Goal: Information Seeking & Learning: Check status

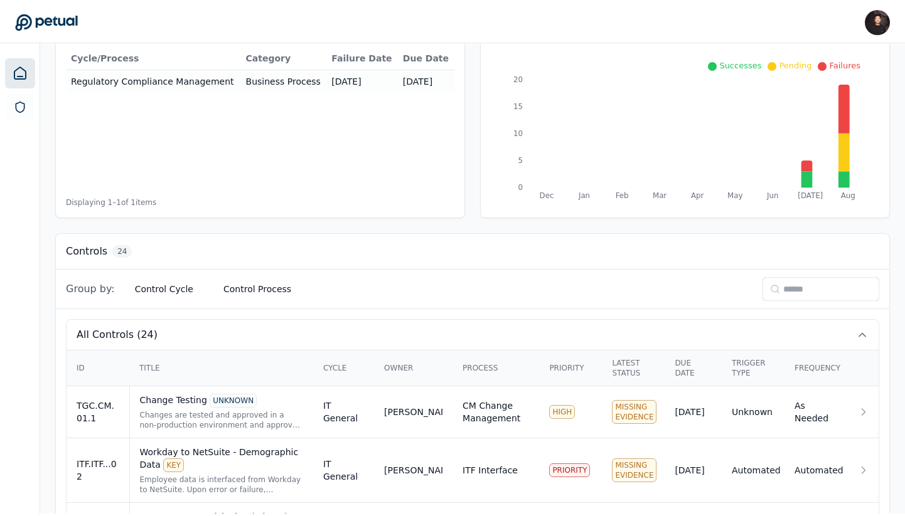
scroll to position [161, 0]
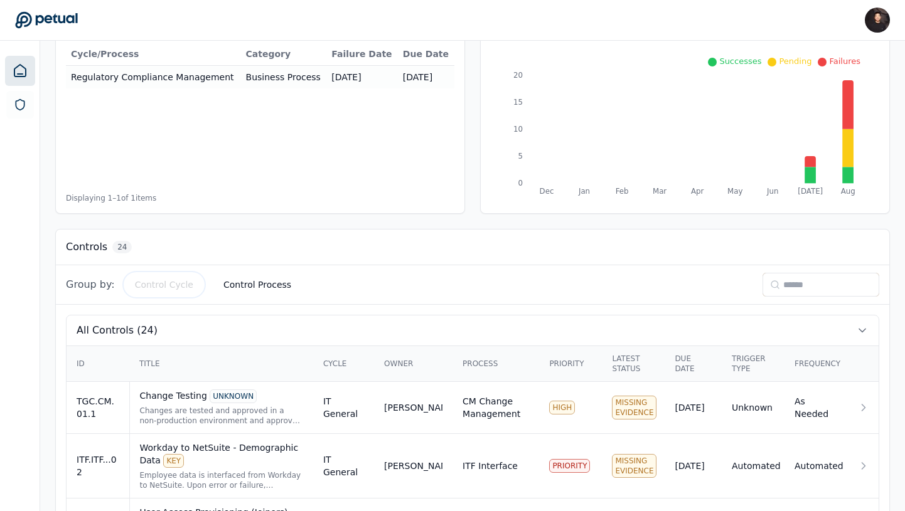
click at [162, 280] on button "Control Cycle" at bounding box center [164, 285] width 78 height 23
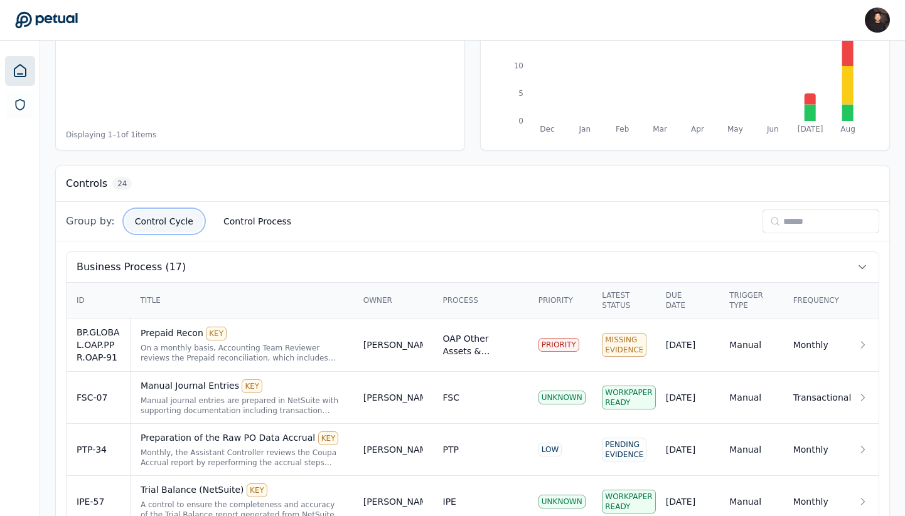
scroll to position [220, 0]
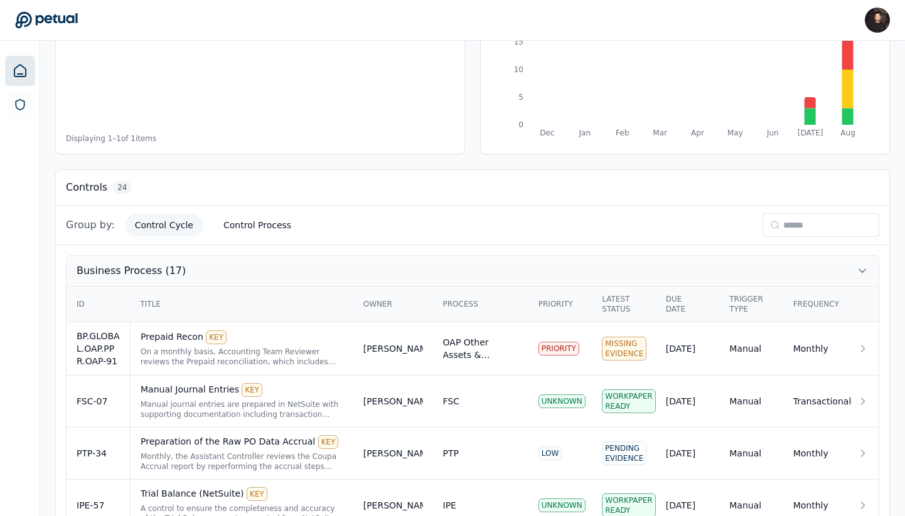
click at [225, 267] on button "Business Process (17)" at bounding box center [473, 271] width 812 height 30
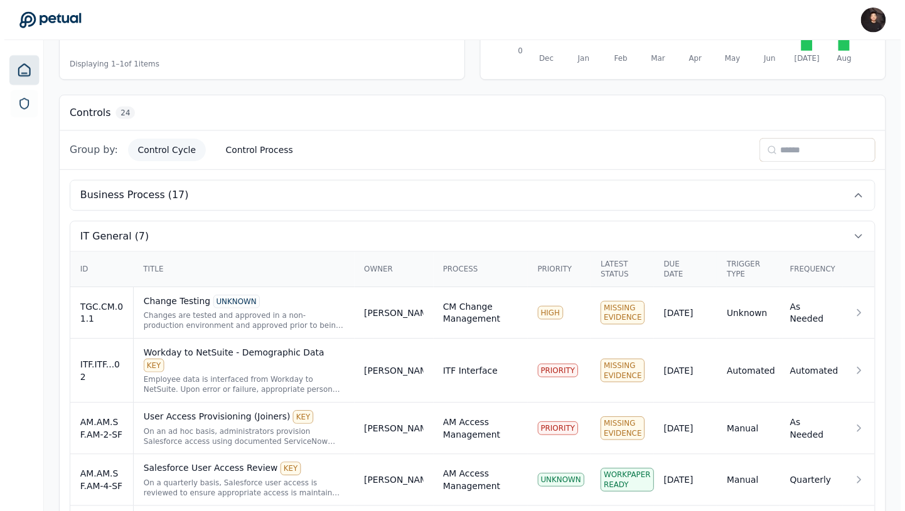
scroll to position [290, 0]
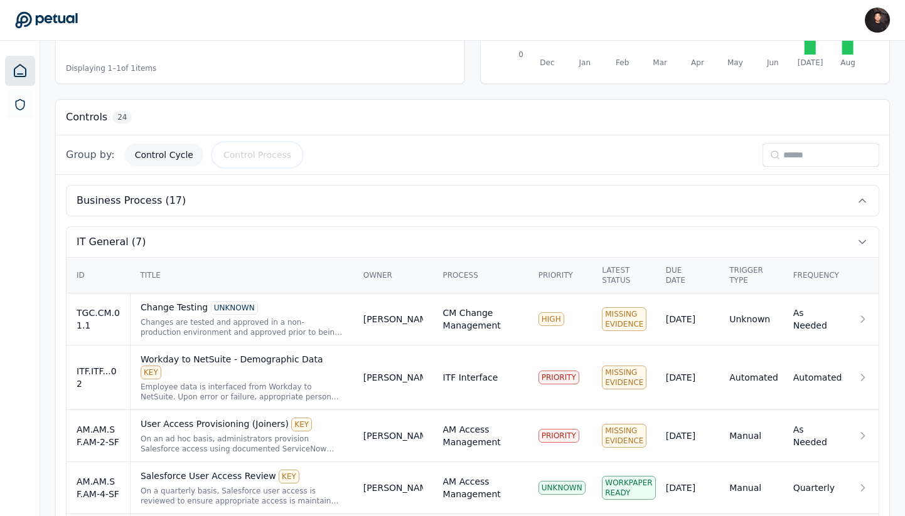
click at [229, 156] on button "Control Process" at bounding box center [257, 155] width 88 height 23
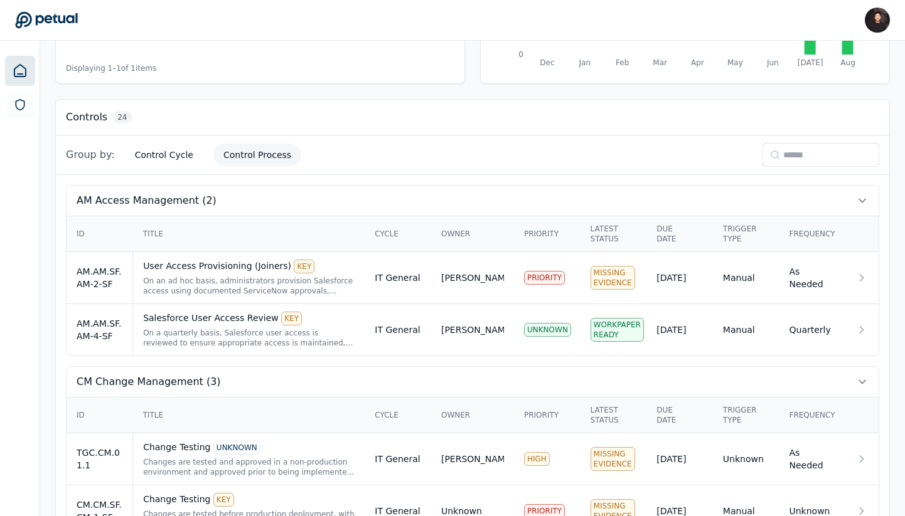
click at [153, 157] on button "Control Cycle" at bounding box center [164, 155] width 78 height 23
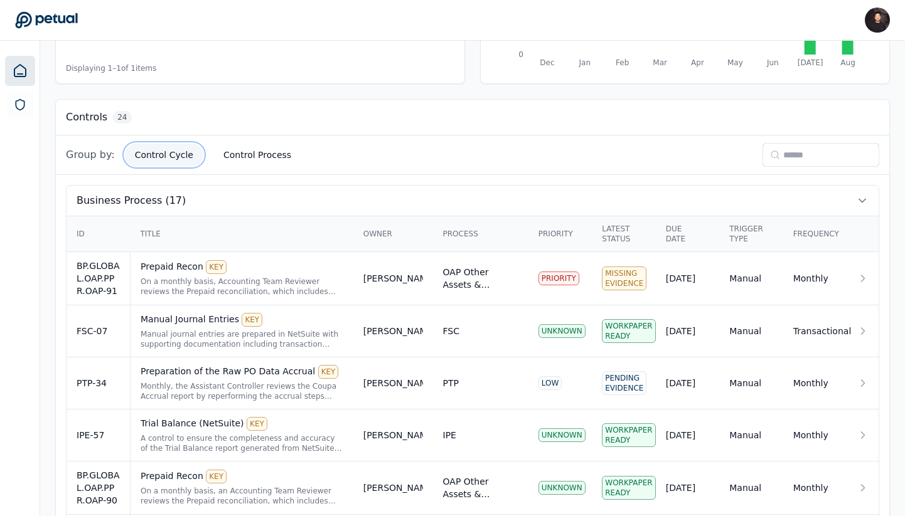
click at [153, 157] on button "Control Cycle" at bounding box center [164, 155] width 78 height 23
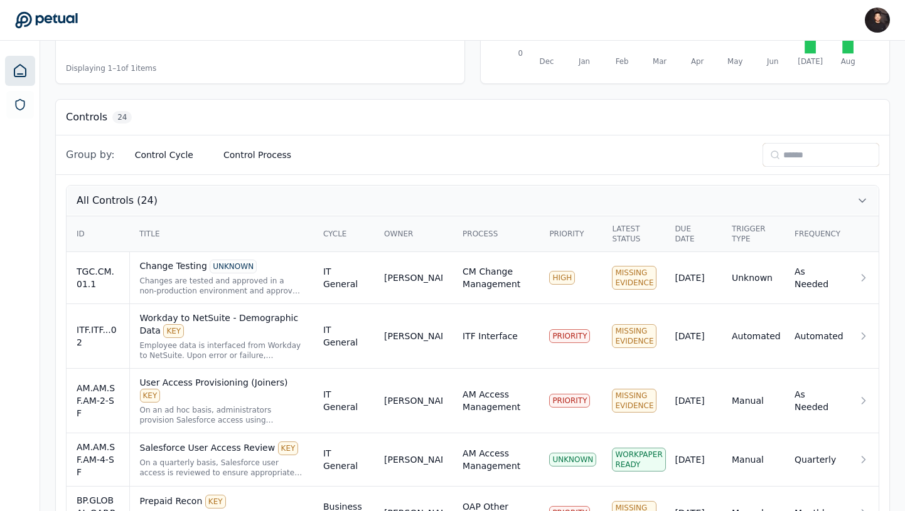
click at [68, 205] on button "All Controls (24)" at bounding box center [473, 201] width 812 height 30
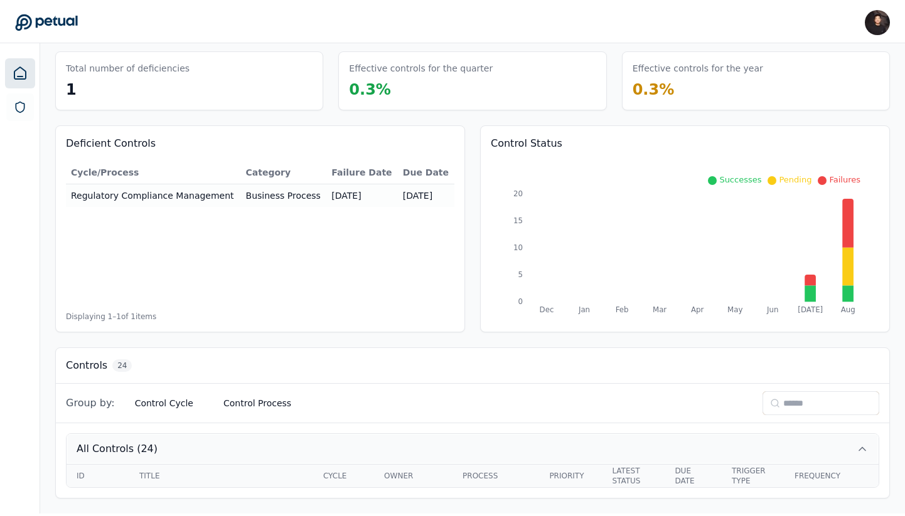
scroll to position [16, 0]
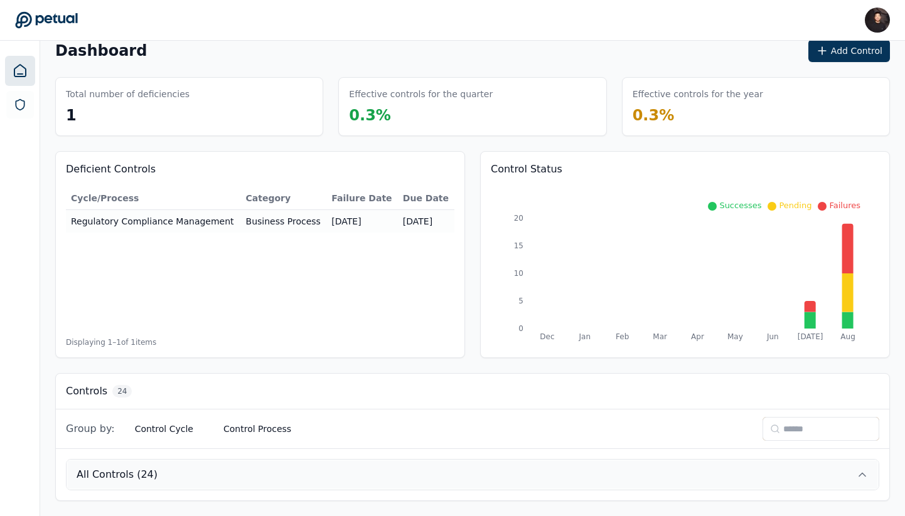
click at [127, 471] on span "All Controls (24)" at bounding box center [117, 474] width 81 height 15
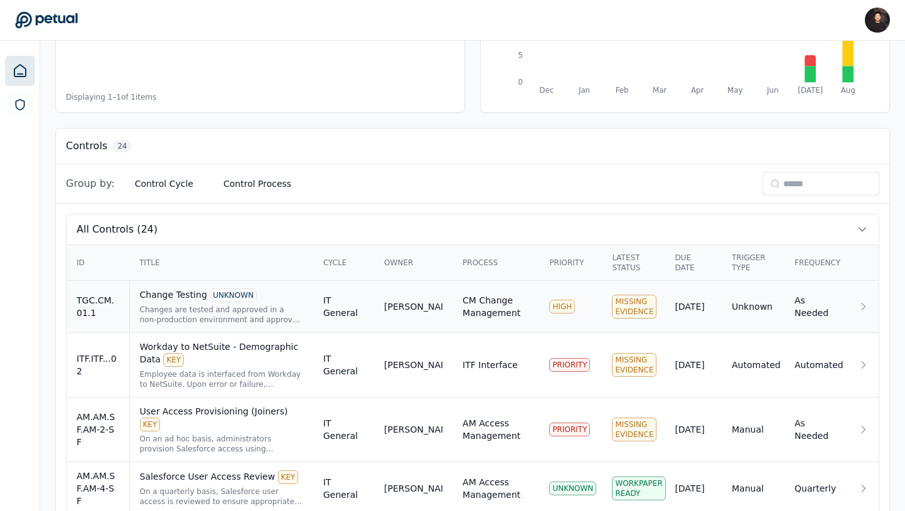
scroll to position [259, 0]
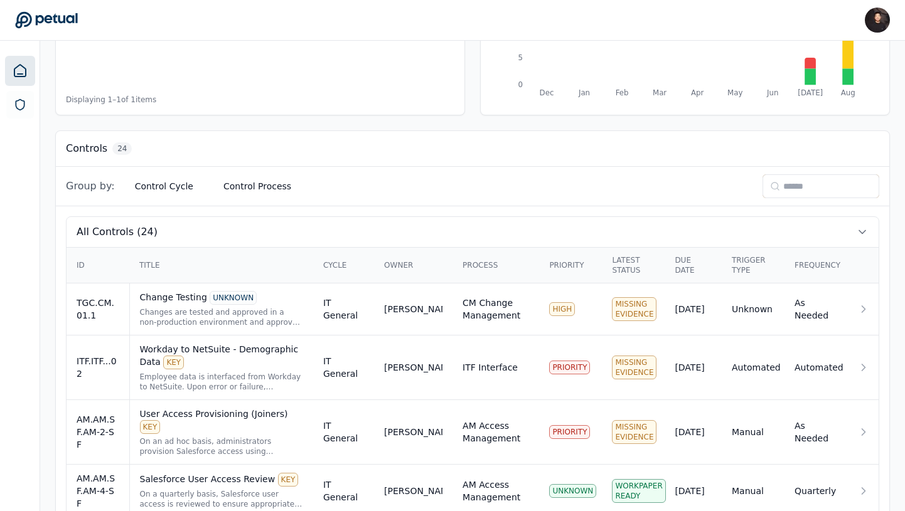
click at [171, 198] on div "Group by: Control Cycle Control Process" at bounding box center [472, 187] width 833 height 40
click at [169, 192] on button "Control Cycle" at bounding box center [164, 186] width 78 height 23
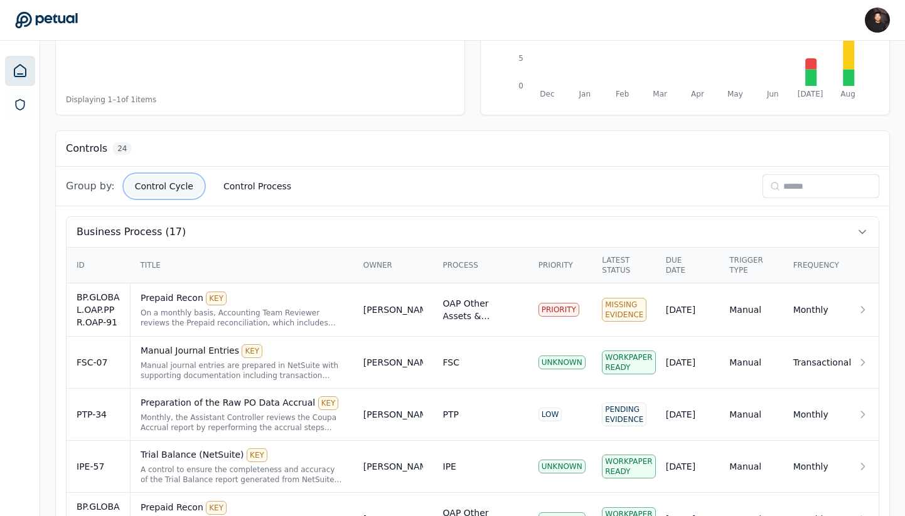
click at [174, 197] on button "Control Cycle" at bounding box center [164, 186] width 78 height 23
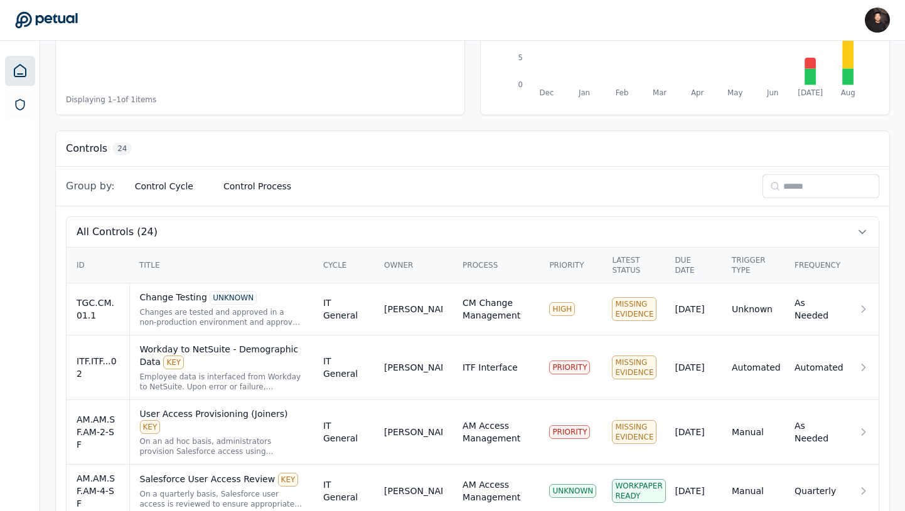
click at [120, 203] on div "Group by: Control Cycle Control Process" at bounding box center [472, 187] width 833 height 40
click at [178, 411] on div "User Access Provisioning (Joiners) KEY On an ad hoc basis, administrators provi…" at bounding box center [221, 432] width 163 height 49
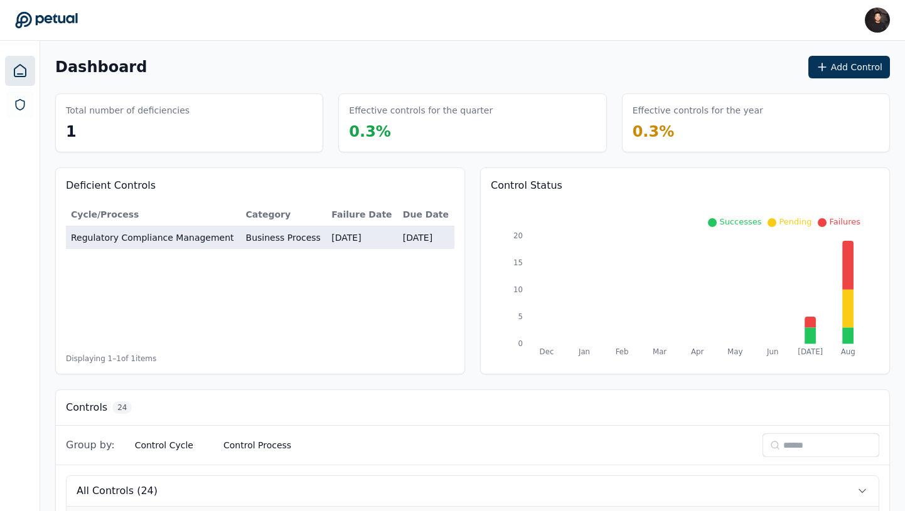
scroll to position [0, 13]
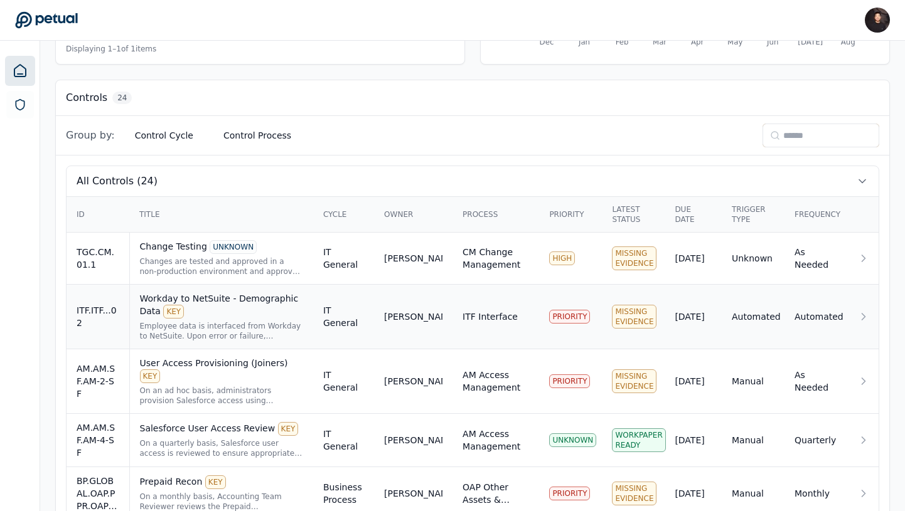
click at [235, 321] on div "Employee data is interfaced from Workday to NetSuite. Upon error or failure, ap…" at bounding box center [221, 331] width 163 height 20
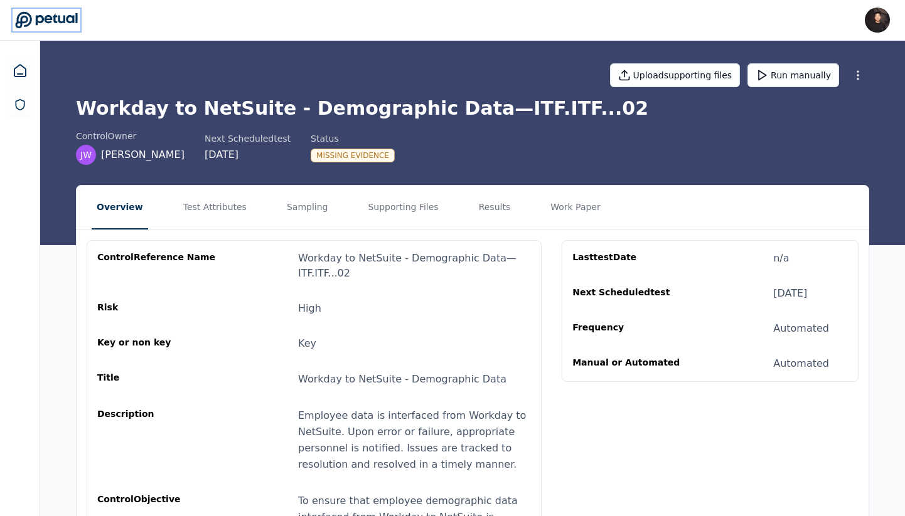
click at [68, 13] on icon at bounding box center [46, 20] width 63 height 18
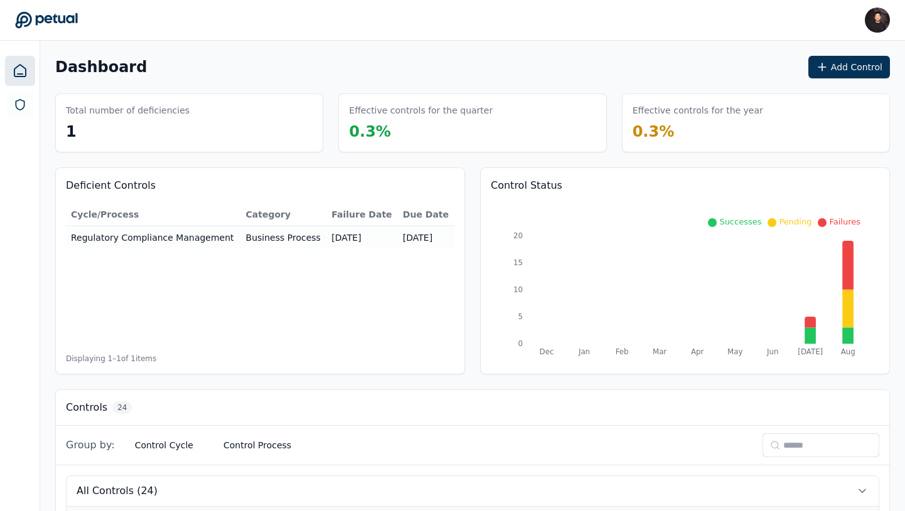
drag, startPoint x: 57, startPoint y: 168, endPoint x: 437, endPoint y: 373, distance: 432.0
click at [437, 373] on div "Deficient Controls Cycle/Process Category Failure Date Due Date Regulatory Comp…" at bounding box center [472, 271] width 834 height 207
click at [437, 373] on div "Deficient Controls Cycle/Process Category Failure Date Due Date Regulatory Comp…" at bounding box center [260, 271] width 410 height 207
drag, startPoint x: 61, startPoint y: 181, endPoint x: 164, endPoint y: 181, distance: 102.9
click at [164, 181] on div "Deficient Controls Cycle/Process Category Failure Date Due Date Regulatory Comp…" at bounding box center [260, 271] width 410 height 207
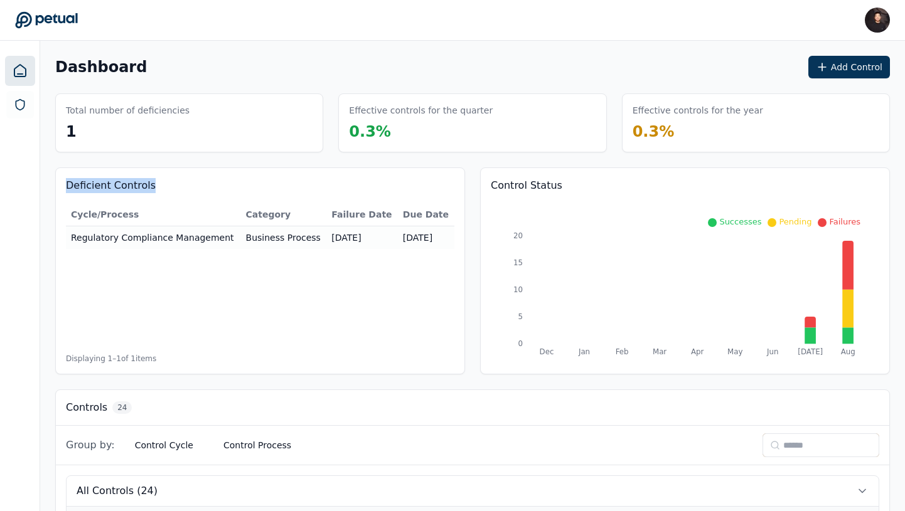
click at [164, 181] on h3 "Deficient Controls" at bounding box center [260, 185] width 388 height 15
drag, startPoint x: 50, startPoint y: 186, endPoint x: 205, endPoint y: 369, distance: 240.3
click at [205, 369] on div "Deficient Controls Cycle/Process Category Failure Date Due Date Regulatory Comp…" at bounding box center [260, 271] width 410 height 207
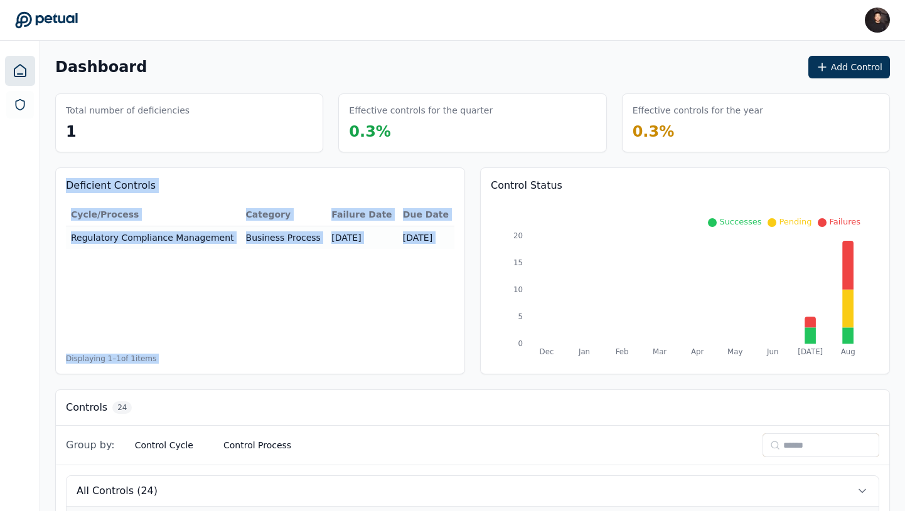
drag, startPoint x: 205, startPoint y: 369, endPoint x: 64, endPoint y: 185, distance: 231.8
click at [64, 185] on div "Deficient Controls Cycle/Process Category Failure Date Due Date Regulatory Comp…" at bounding box center [260, 271] width 410 height 207
drag, startPoint x: 64, startPoint y: 185, endPoint x: 156, endPoint y: 362, distance: 199.5
click at [156, 362] on div "Deficient Controls Cycle/Process Category Failure Date Due Date Regulatory Comp…" at bounding box center [260, 271] width 410 height 207
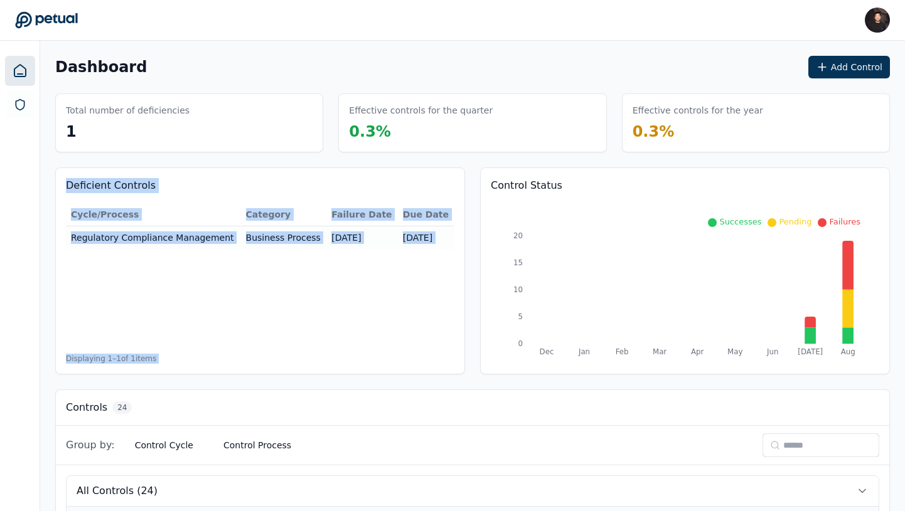
drag, startPoint x: 156, startPoint y: 362, endPoint x: 52, endPoint y: 163, distance: 224.5
drag, startPoint x: 52, startPoint y: 163, endPoint x: 176, endPoint y: 368, distance: 239.5
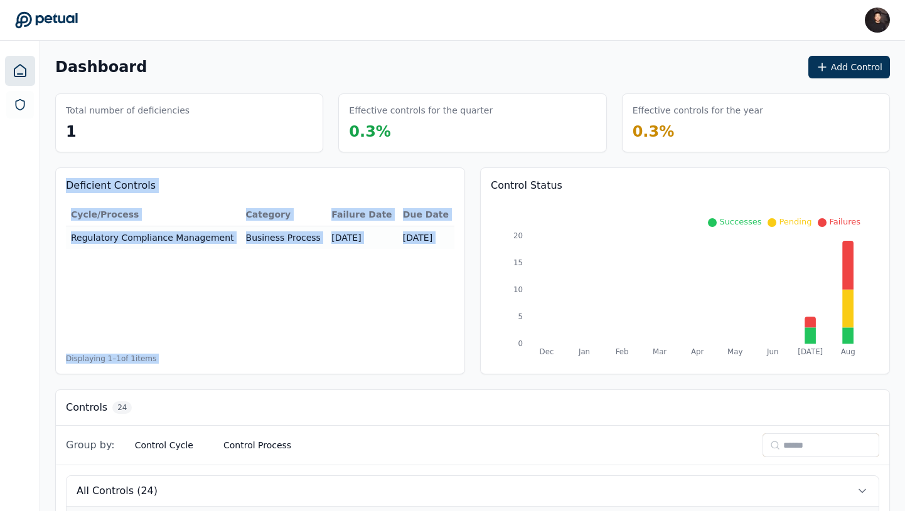
click at [176, 368] on div "Deficient Controls Cycle/Process Category Failure Date Due Date Regulatory Comp…" at bounding box center [260, 271] width 410 height 207
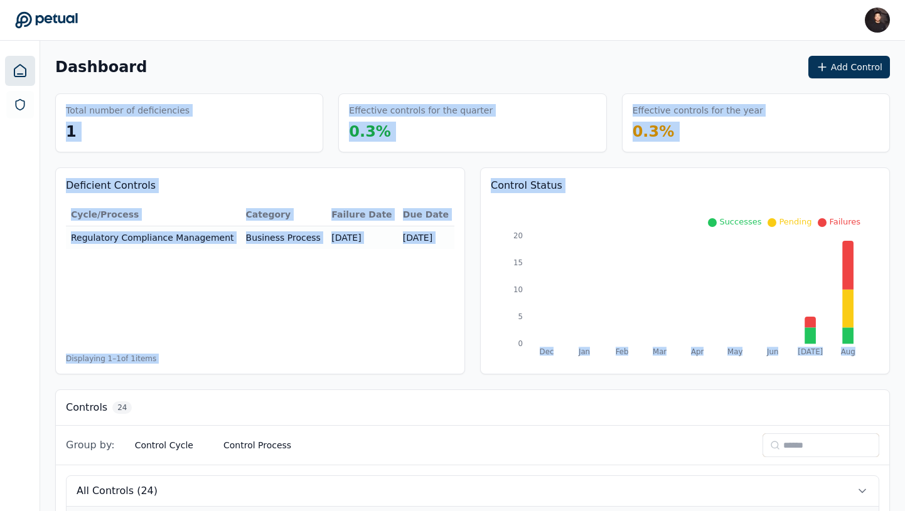
drag, startPoint x: 60, startPoint y: 97, endPoint x: 894, endPoint y: 367, distance: 876.5
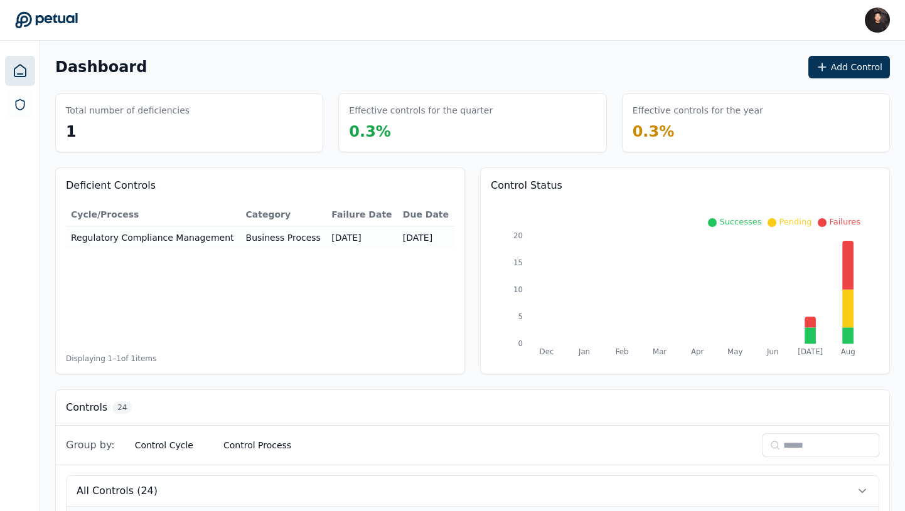
click at [890, 368] on div "Control Status Dec Jan Feb Mar Apr May Jun Jul Aug 0 5 10 15 20 Successes Pendi…" at bounding box center [685, 271] width 410 height 207
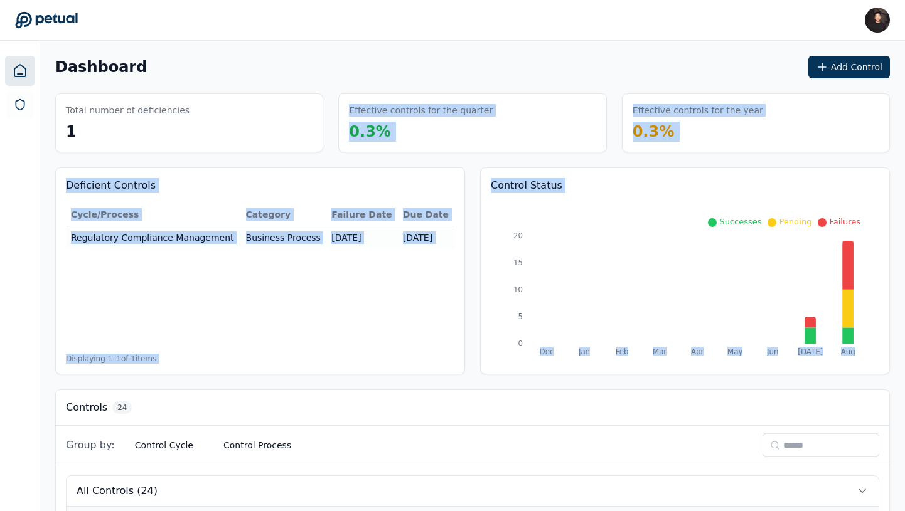
drag, startPoint x: 894, startPoint y: 368, endPoint x: 109, endPoint y: 125, distance: 821.7
click at [109, 125] on div "Total number of deficiencies 1" at bounding box center [189, 122] width 268 height 59
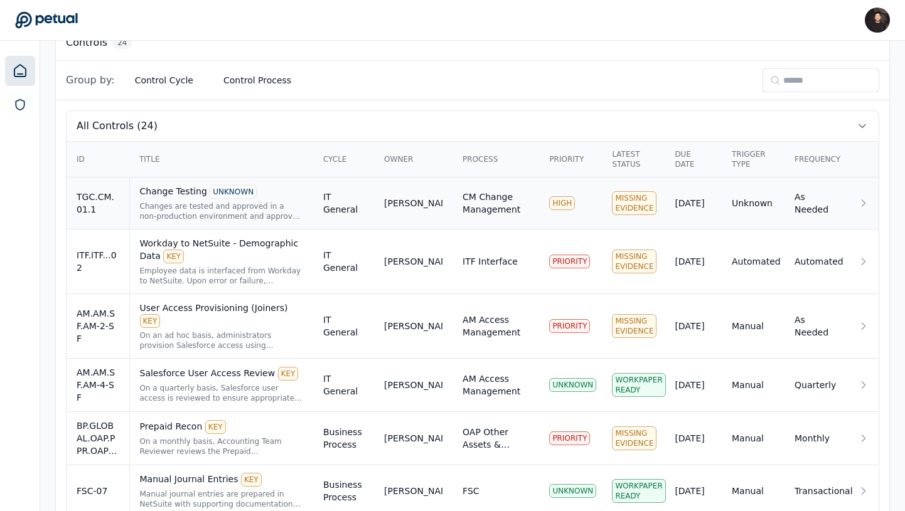
scroll to position [395, 0]
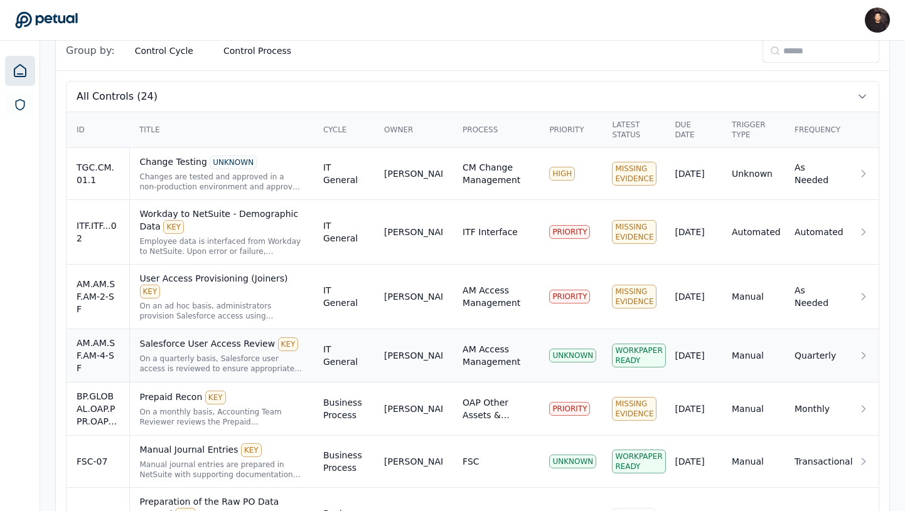
click at [303, 338] on div "Salesforce User Access Review KEY" at bounding box center [221, 345] width 163 height 14
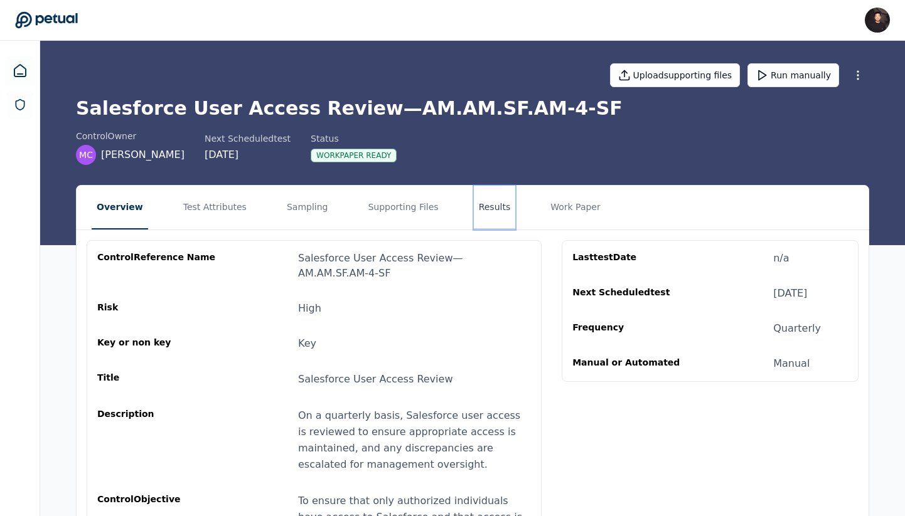
click at [474, 208] on button "Results" at bounding box center [495, 208] width 42 height 44
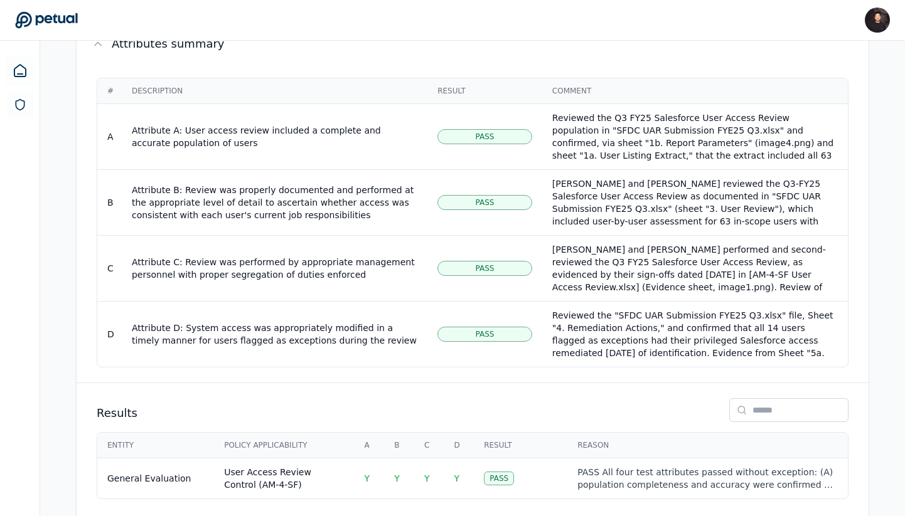
scroll to position [625, 0]
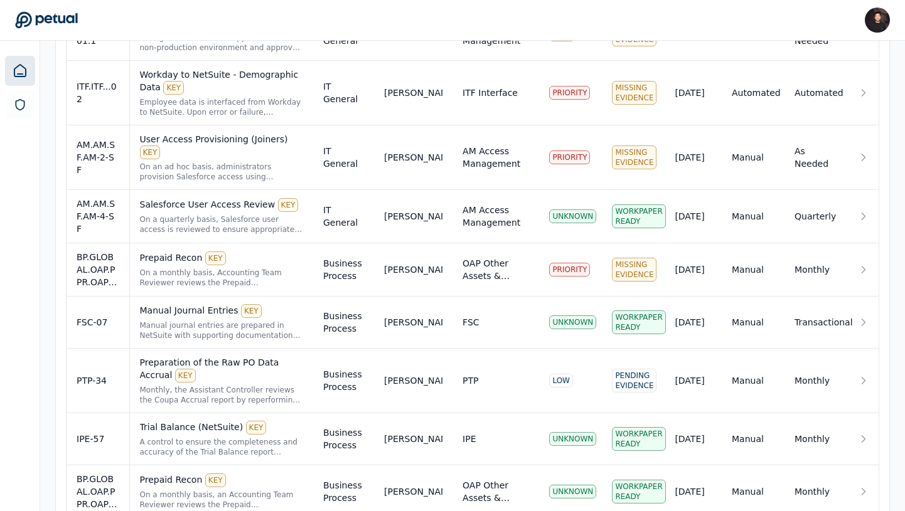
scroll to position [523, 0]
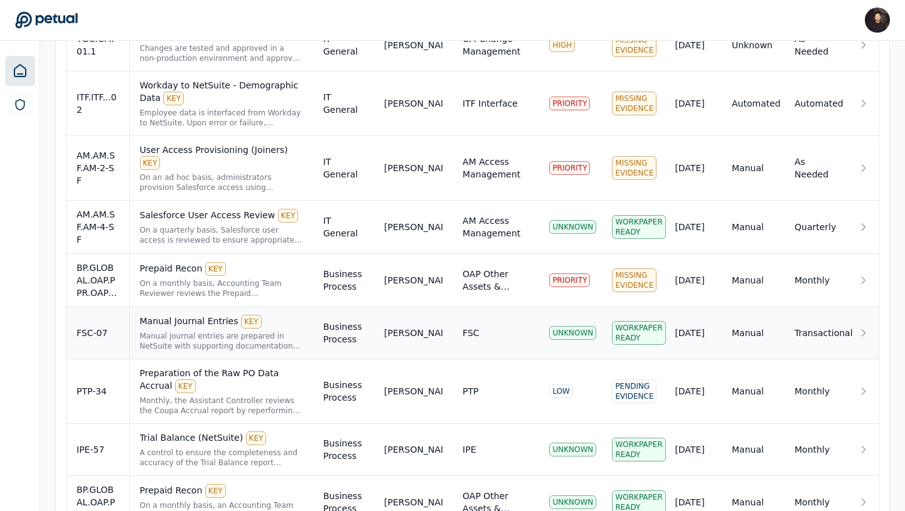
click at [303, 331] on div "Manual journal entries are prepared in NetSuite with supporting documentation i…" at bounding box center [221, 341] width 163 height 20
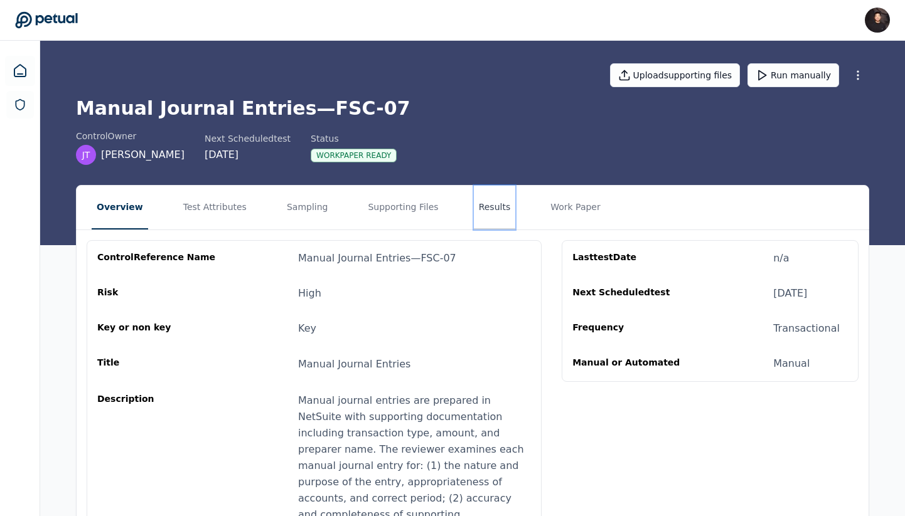
click at [474, 202] on button "Results" at bounding box center [495, 208] width 42 height 44
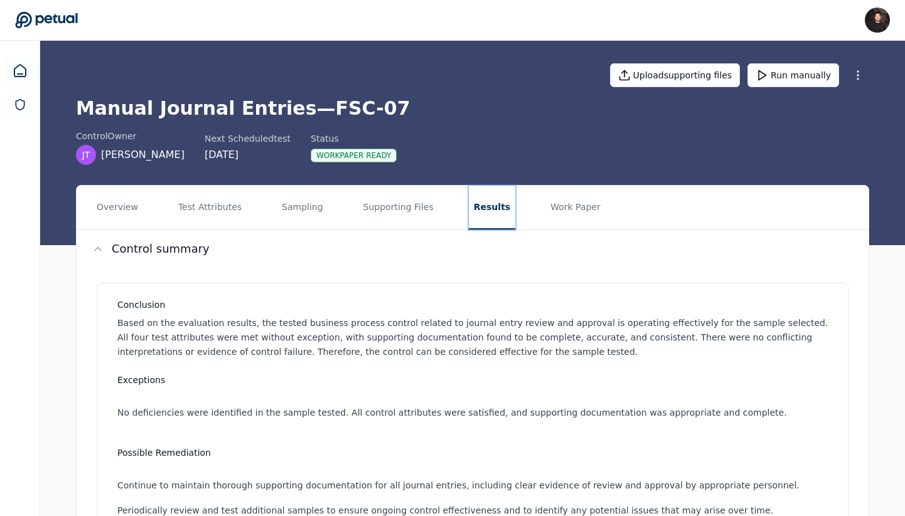
scroll to position [625, 0]
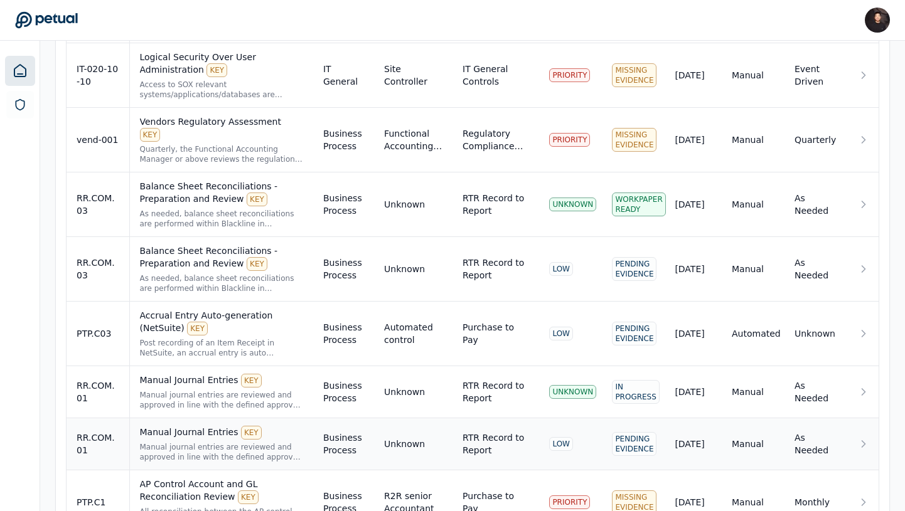
scroll to position [1216, 0]
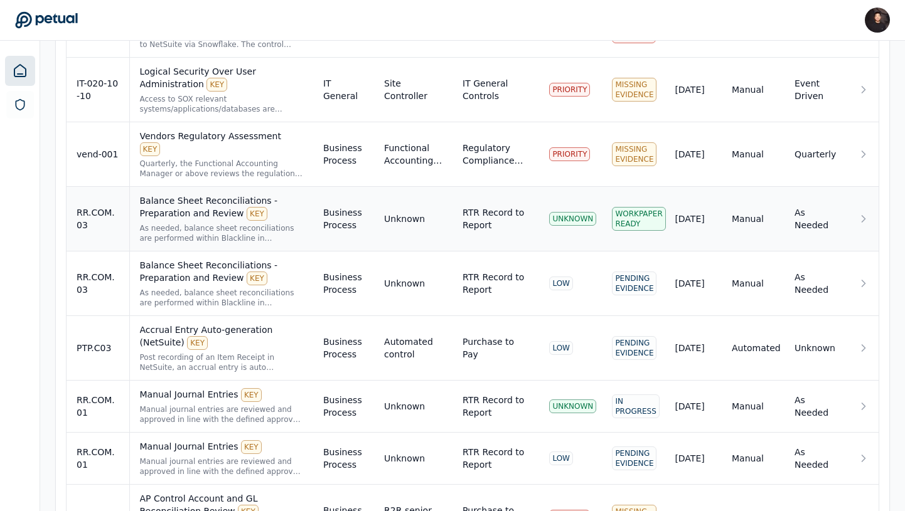
click at [349, 187] on td "Business Process" at bounding box center [343, 219] width 61 height 65
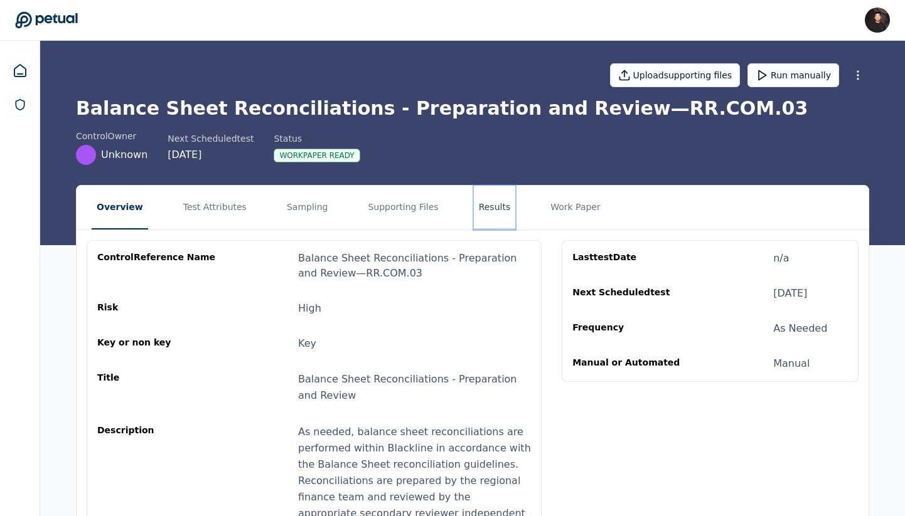
click at [474, 201] on button "Results" at bounding box center [495, 208] width 42 height 44
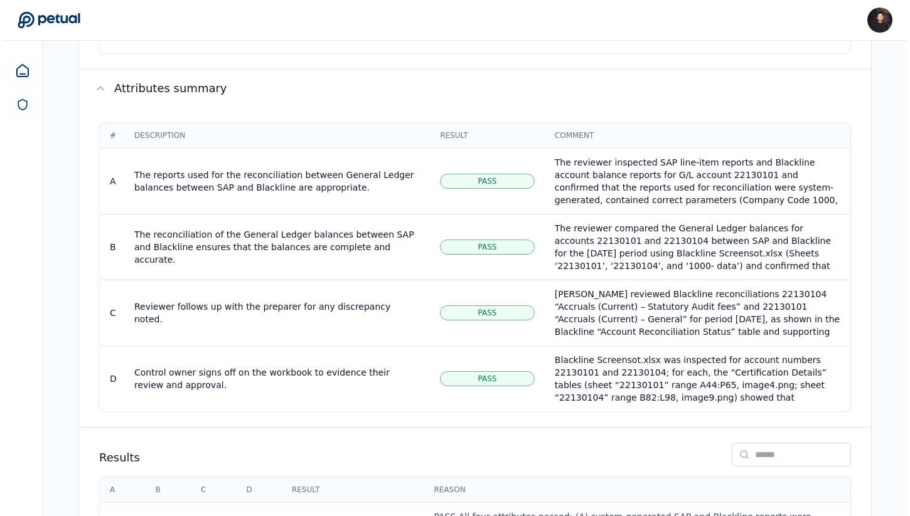
scroll to position [639, 0]
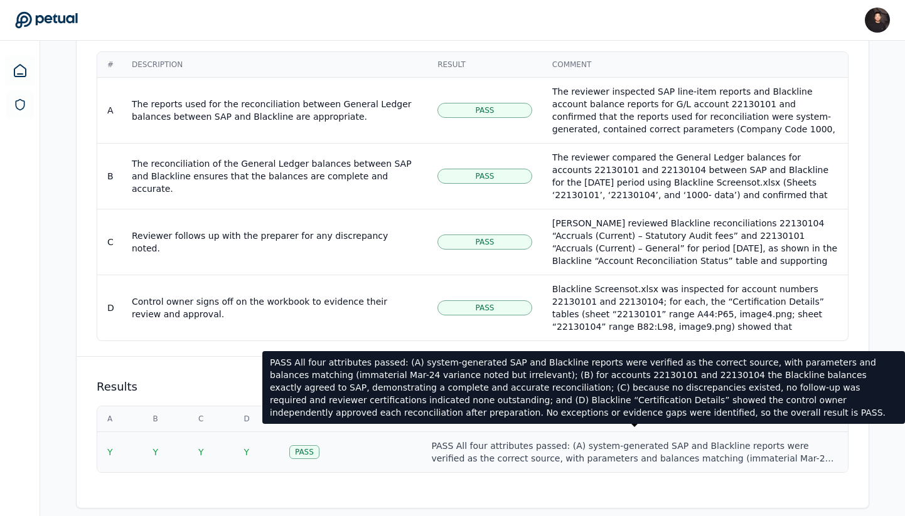
click at [484, 441] on div "PASS All four attributes passed: (A) system‐generated SAP and Blackline reports…" at bounding box center [634, 452] width 407 height 25
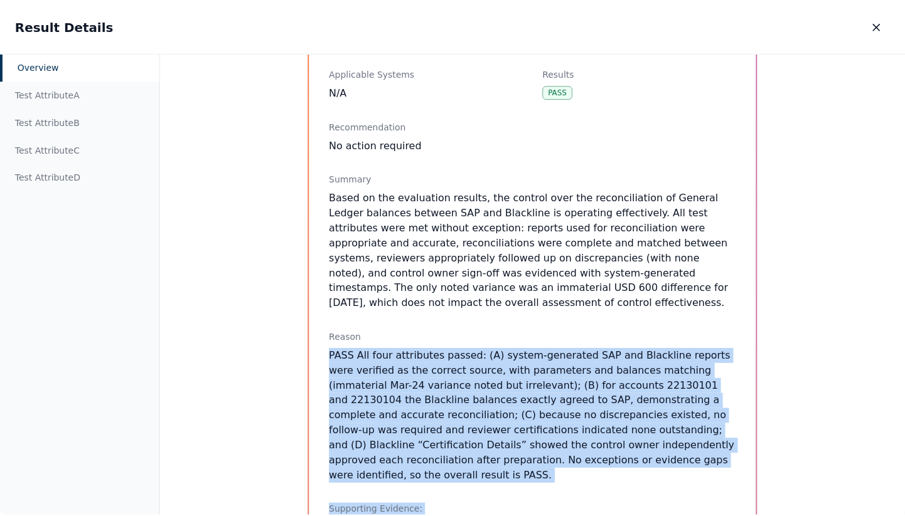
scroll to position [215, 0]
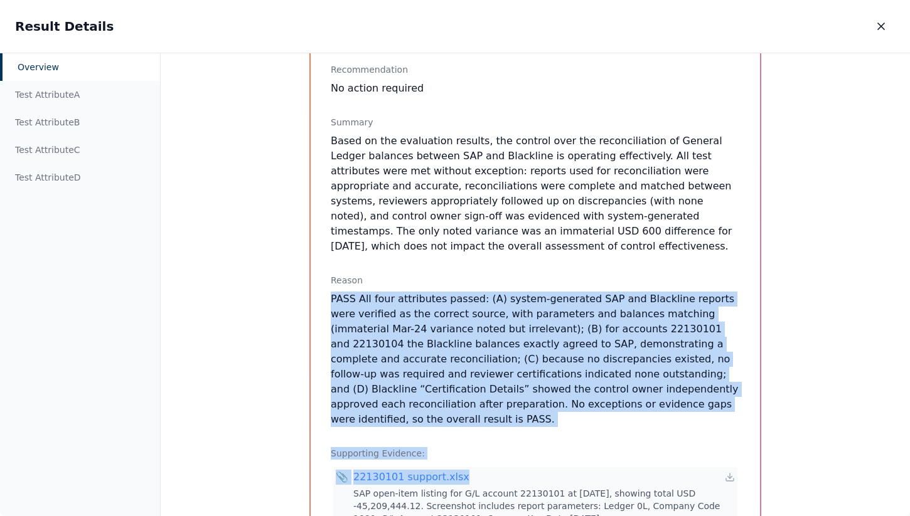
drag, startPoint x: 321, startPoint y: 392, endPoint x: 533, endPoint y: 509, distance: 242.0
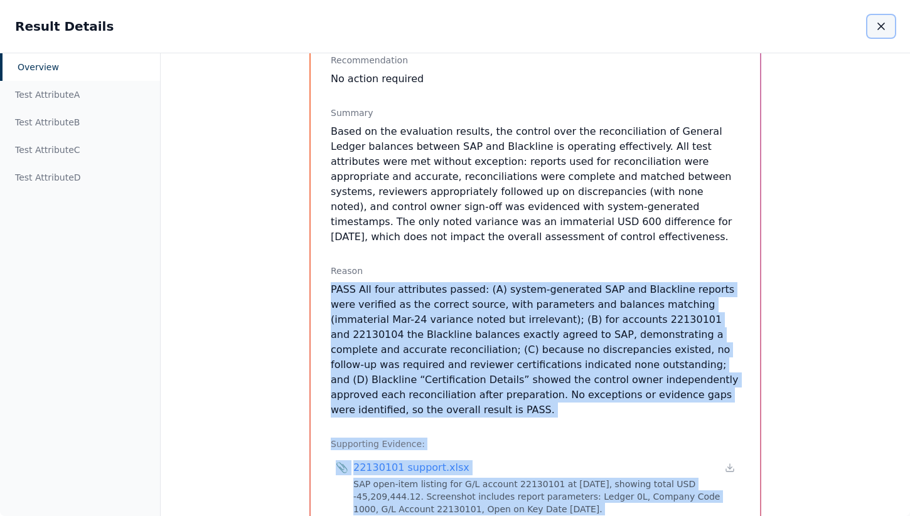
click at [875, 24] on icon "button" at bounding box center [881, 26] width 13 height 13
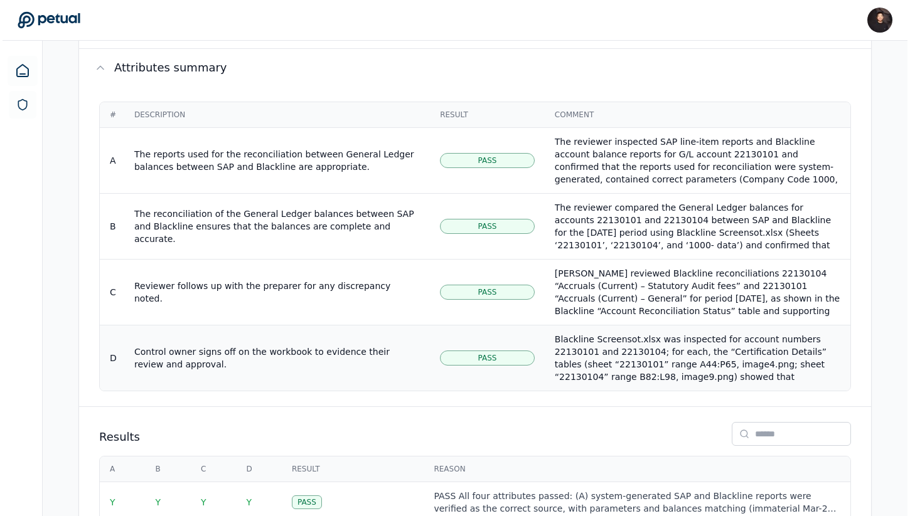
scroll to position [639, 0]
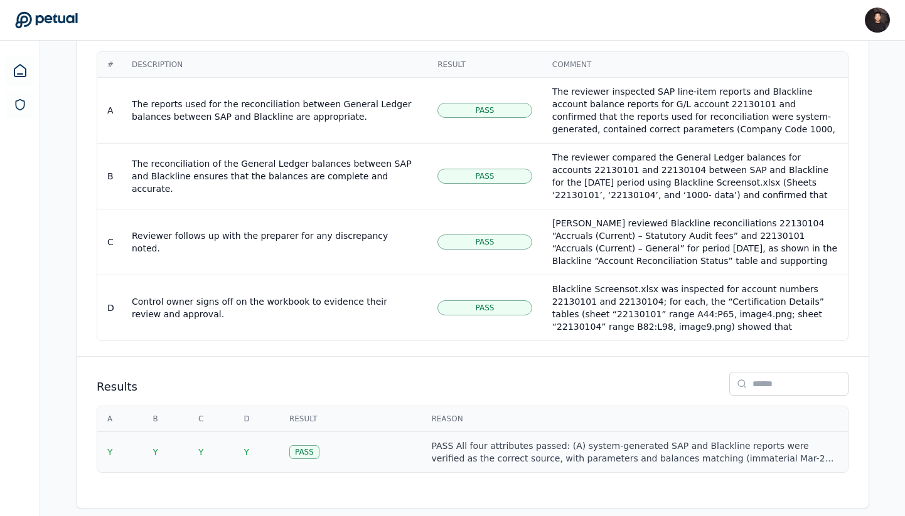
click at [442, 445] on div "PASS All four attributes passed: (A) system‐generated SAP and Blackline reports…" at bounding box center [634, 452] width 407 height 25
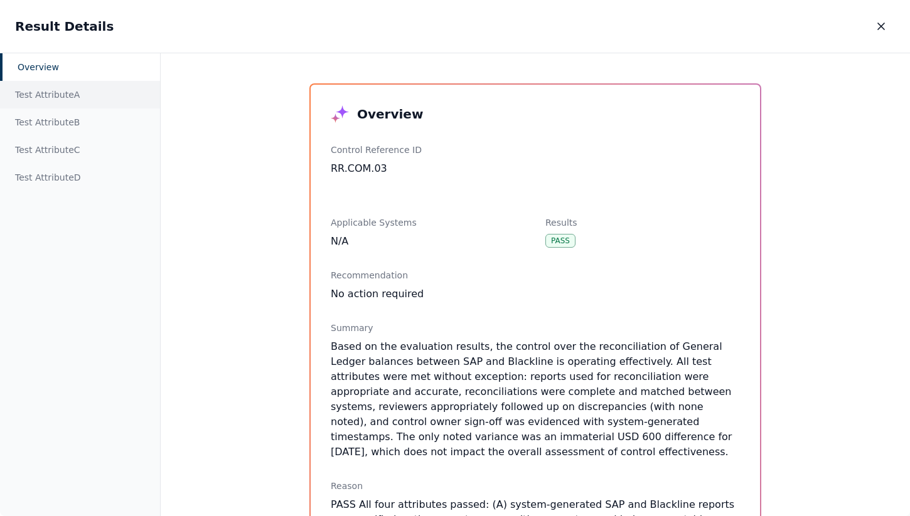
click at [93, 98] on div "Test Attribute A" at bounding box center [80, 95] width 160 height 28
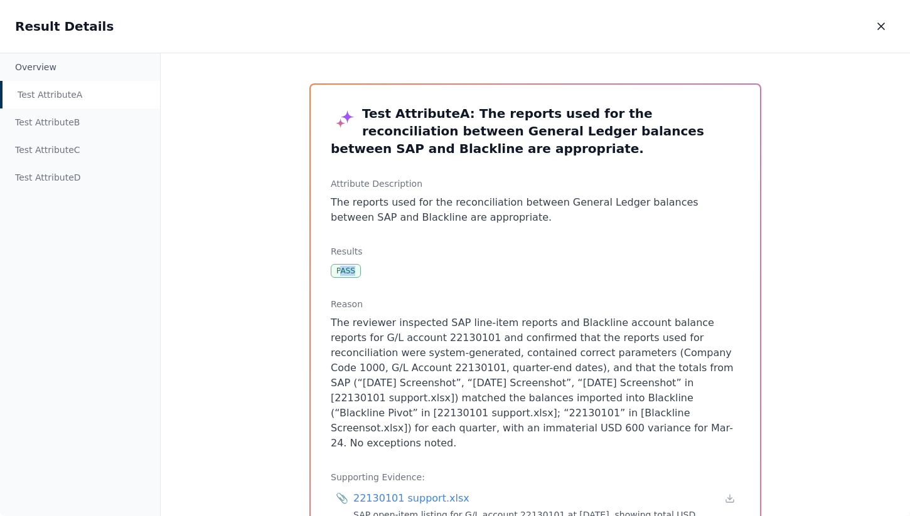
drag, startPoint x: 337, startPoint y: 269, endPoint x: 361, endPoint y: 269, distance: 24.5
click at [361, 269] on div "Results Pass" at bounding box center [535, 261] width 409 height 33
click at [98, 109] on div "Test Attribute B" at bounding box center [80, 123] width 160 height 28
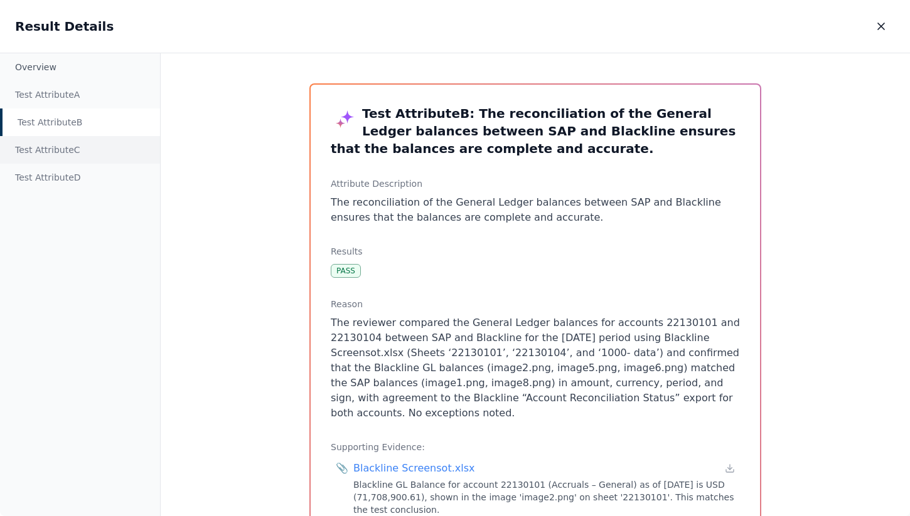
click at [92, 142] on div "Test Attribute C" at bounding box center [80, 150] width 160 height 28
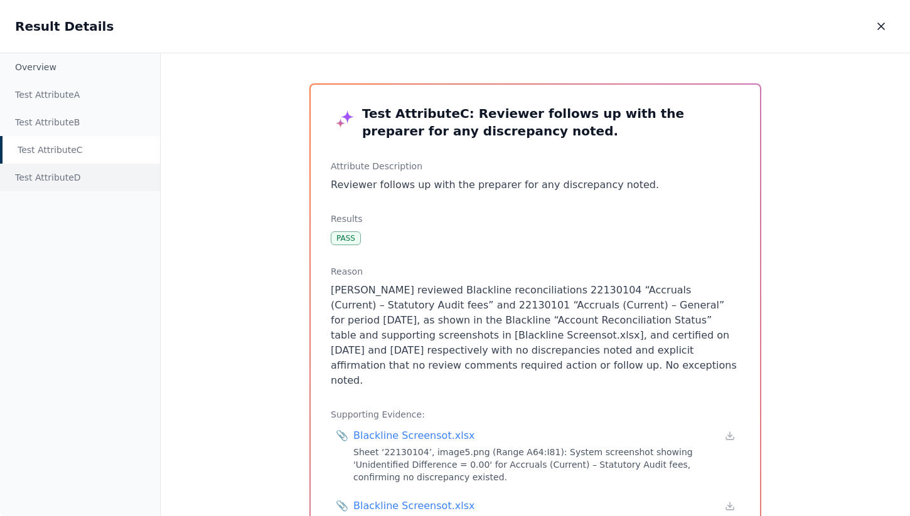
click at [82, 188] on div "Test Attribute D" at bounding box center [80, 178] width 160 height 28
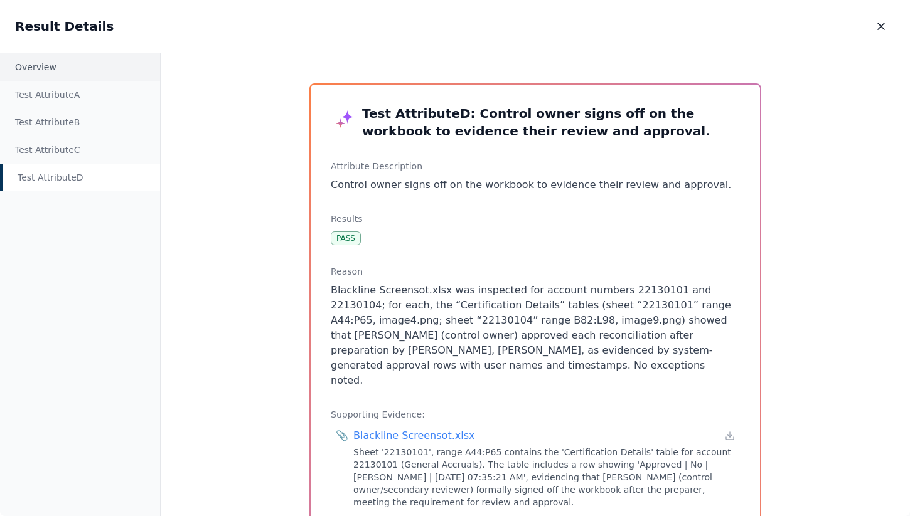
click at [88, 75] on div "Overview" at bounding box center [80, 67] width 160 height 28
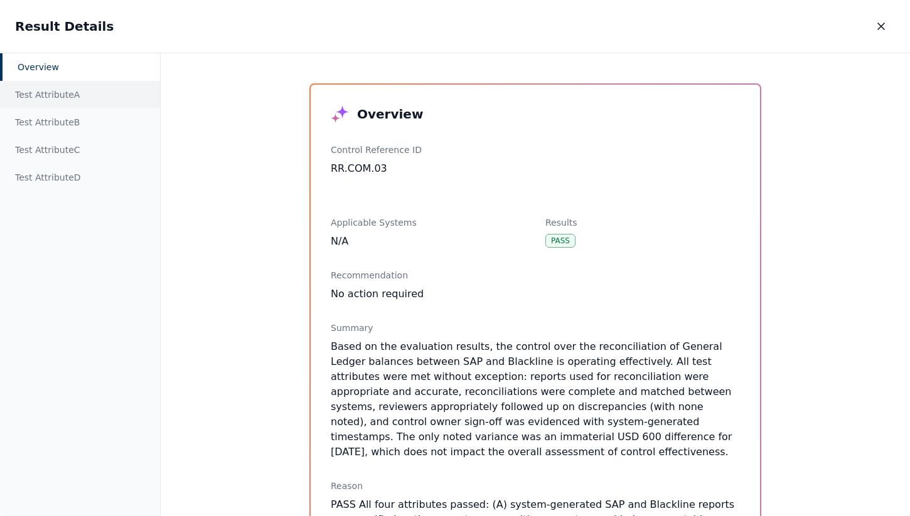
click at [88, 105] on div "Test Attribute A" at bounding box center [80, 95] width 160 height 28
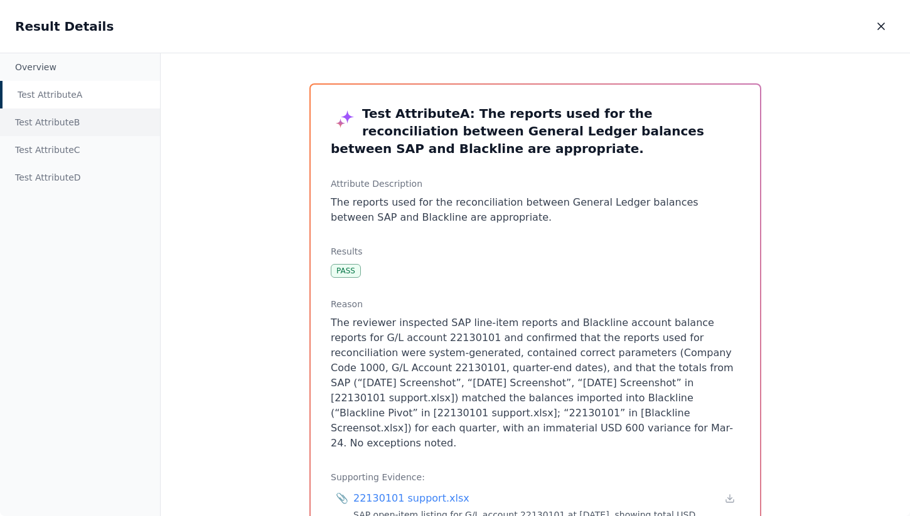
click at [75, 130] on div "Test Attribute B" at bounding box center [80, 123] width 160 height 28
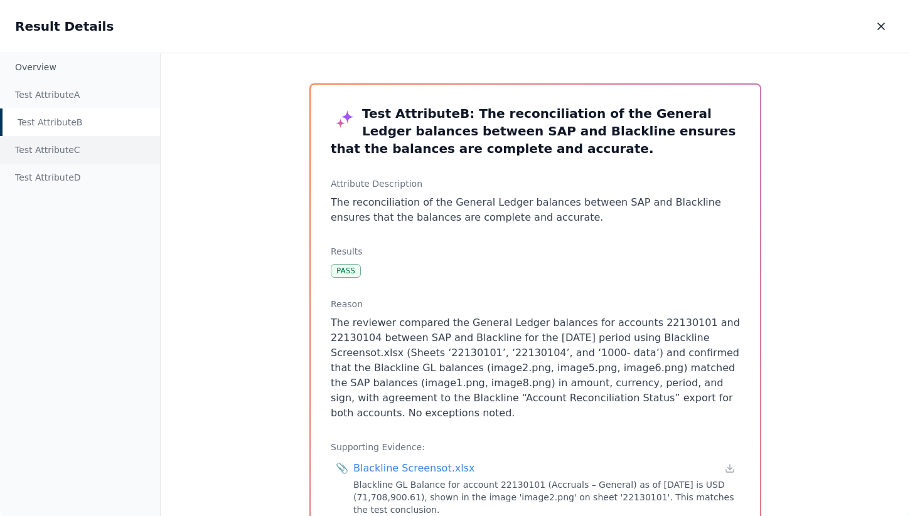
click at [75, 150] on div "Test Attribute C" at bounding box center [80, 150] width 160 height 28
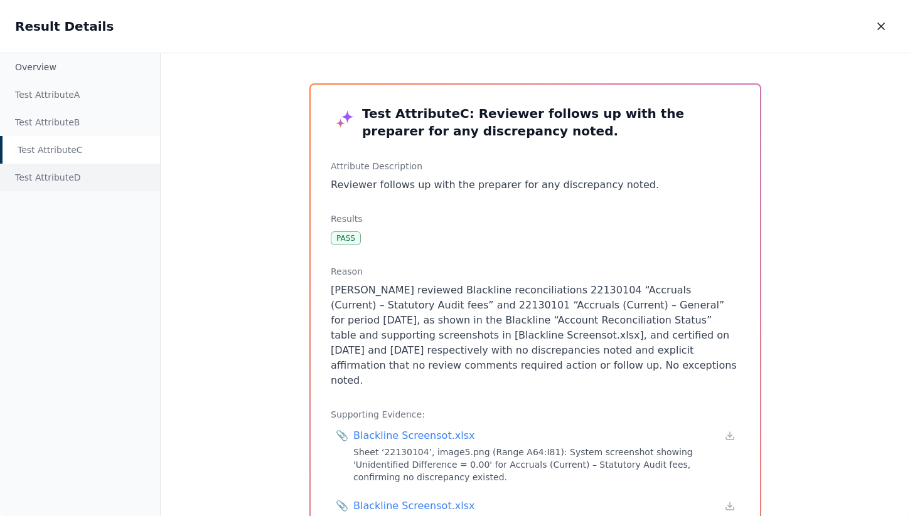
click at [73, 184] on div "Test Attribute D" at bounding box center [80, 178] width 160 height 28
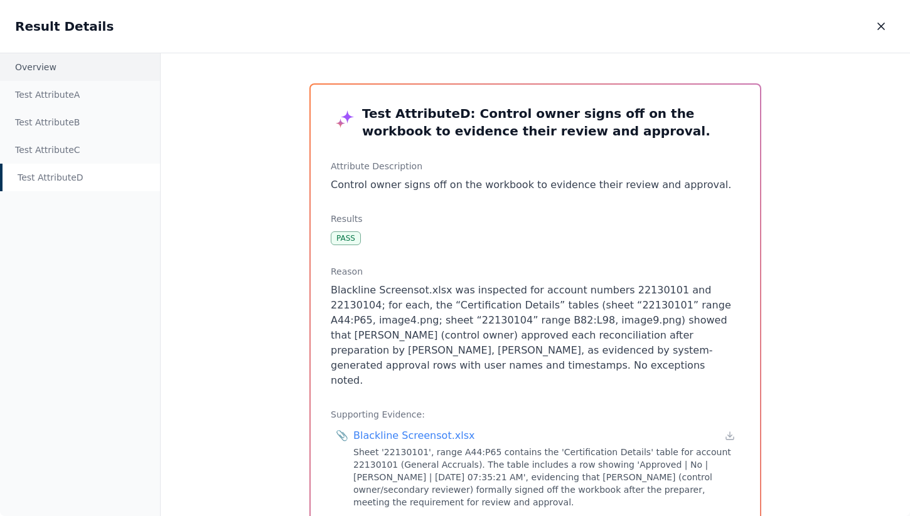
click at [105, 67] on div "Overview" at bounding box center [80, 67] width 160 height 28
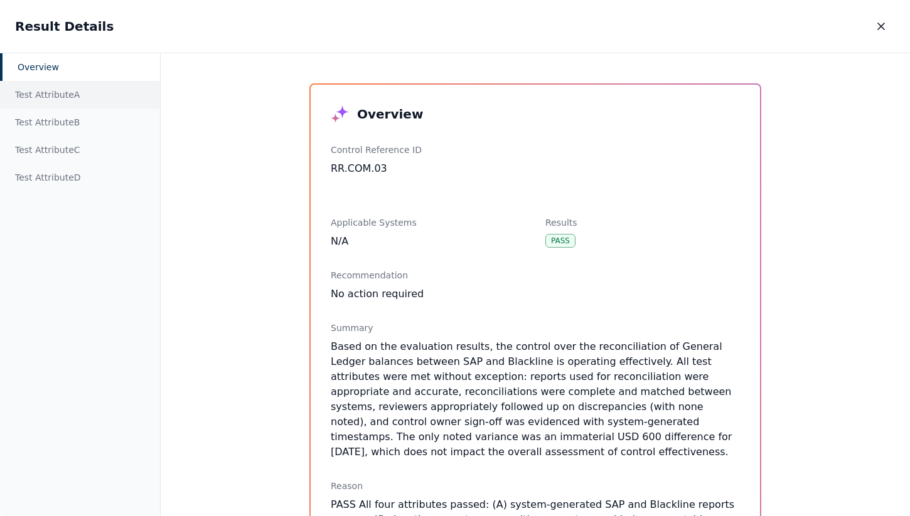
click at [123, 97] on div "Test Attribute A" at bounding box center [80, 95] width 160 height 28
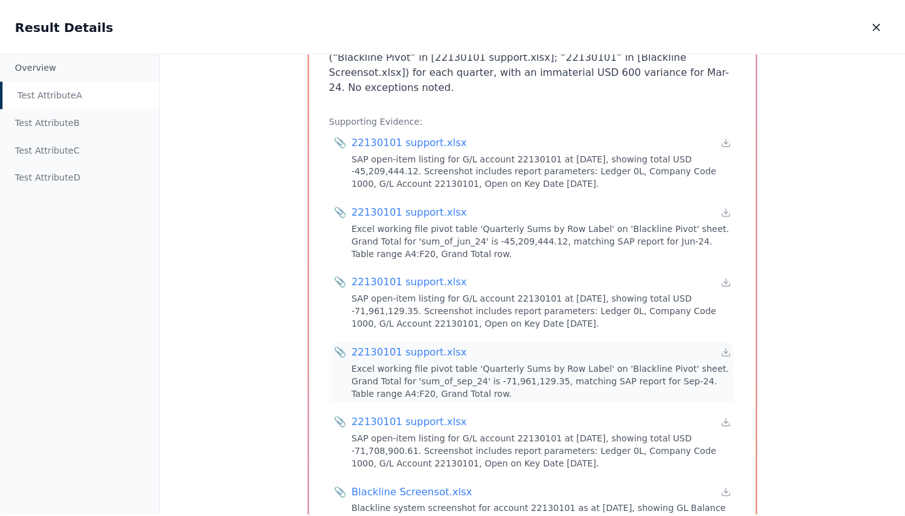
scroll to position [296, 0]
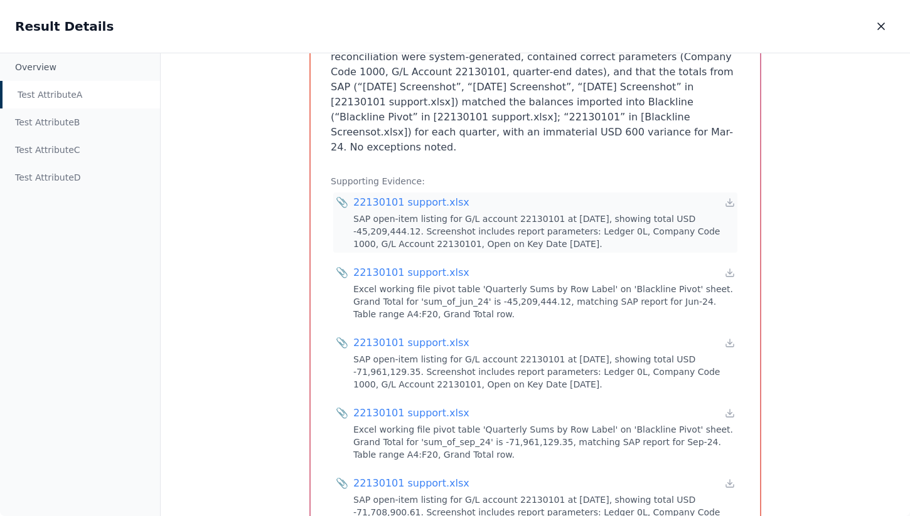
click at [501, 220] on div "SAP open-item listing for G/L account 22130101 at [DATE], showing total USD -45…" at bounding box center [543, 232] width 381 height 38
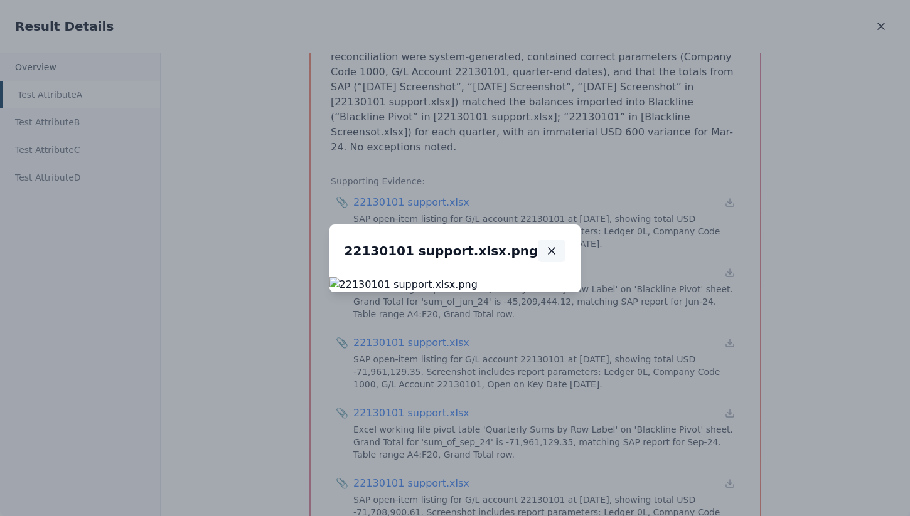
click at [555, 248] on icon "button" at bounding box center [551, 251] width 6 height 6
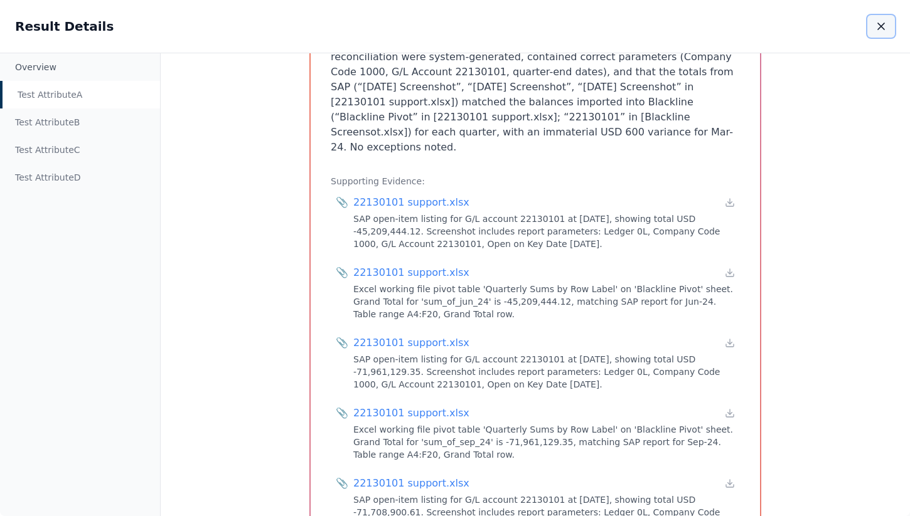
click at [880, 27] on icon "button" at bounding box center [881, 26] width 6 height 6
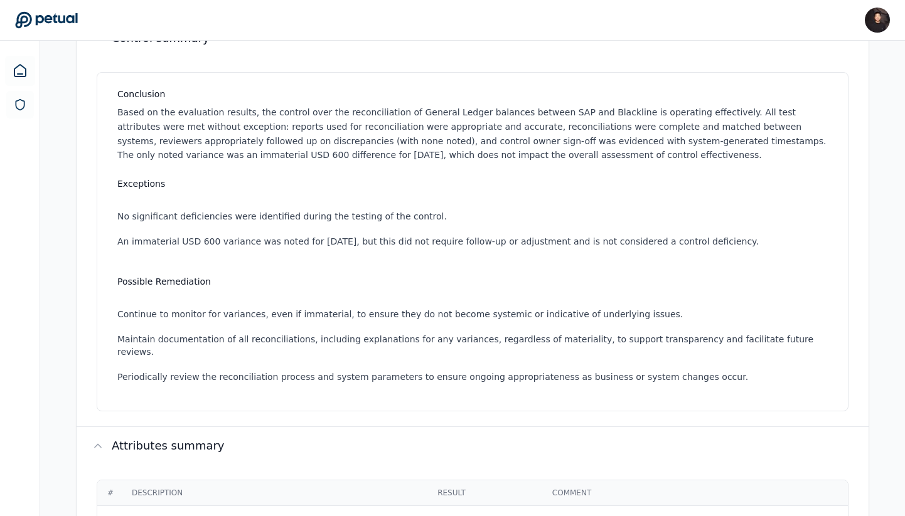
scroll to position [54, 0]
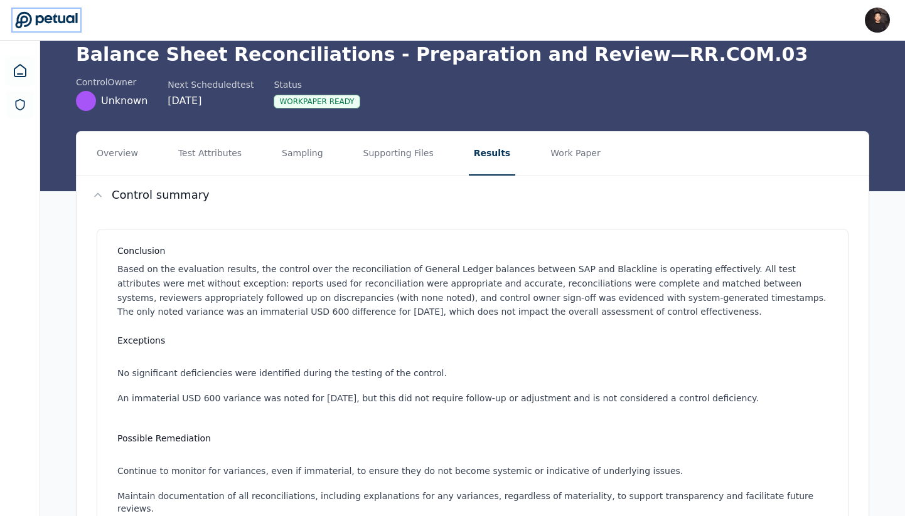
click at [57, 25] on icon at bounding box center [46, 20] width 63 height 18
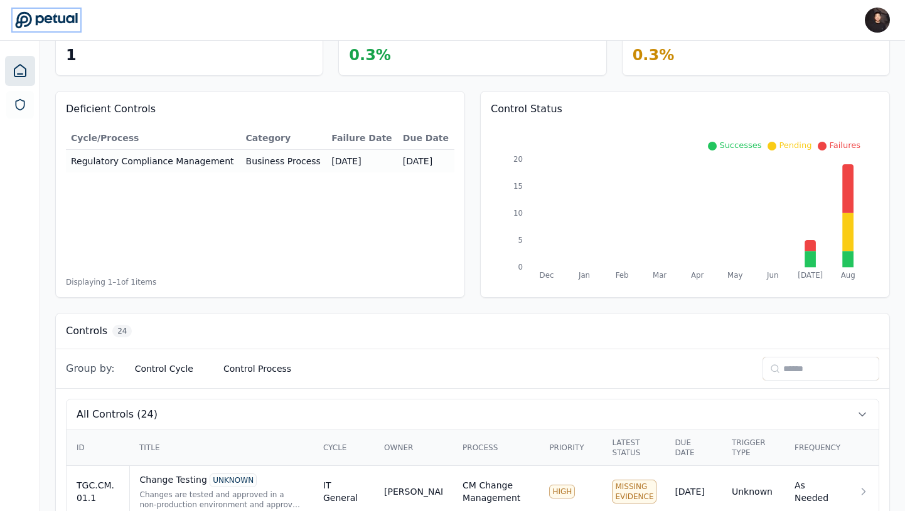
scroll to position [0, 11]
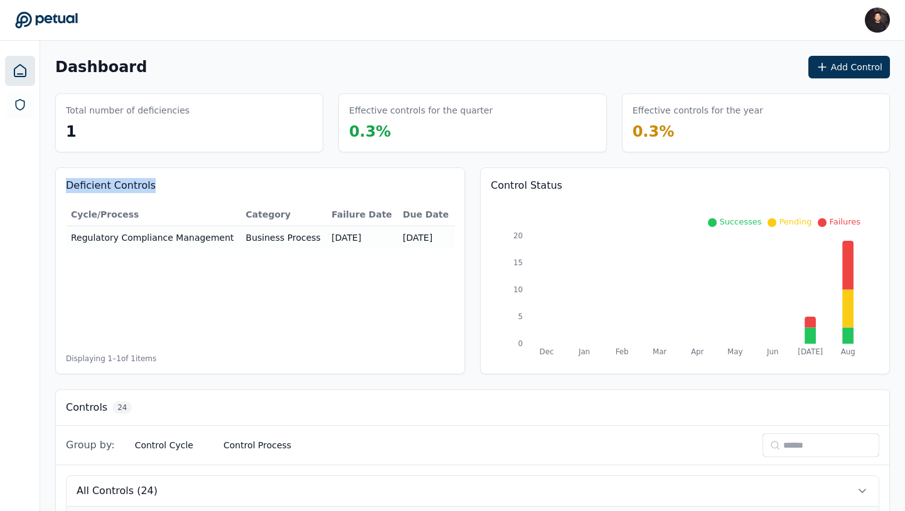
drag, startPoint x: 52, startPoint y: 187, endPoint x: 181, endPoint y: 187, distance: 129.2
click at [181, 187] on div "Deficient Controls Cycle/Process Category Failure Date Due Date Regulatory Comp…" at bounding box center [260, 271] width 410 height 207
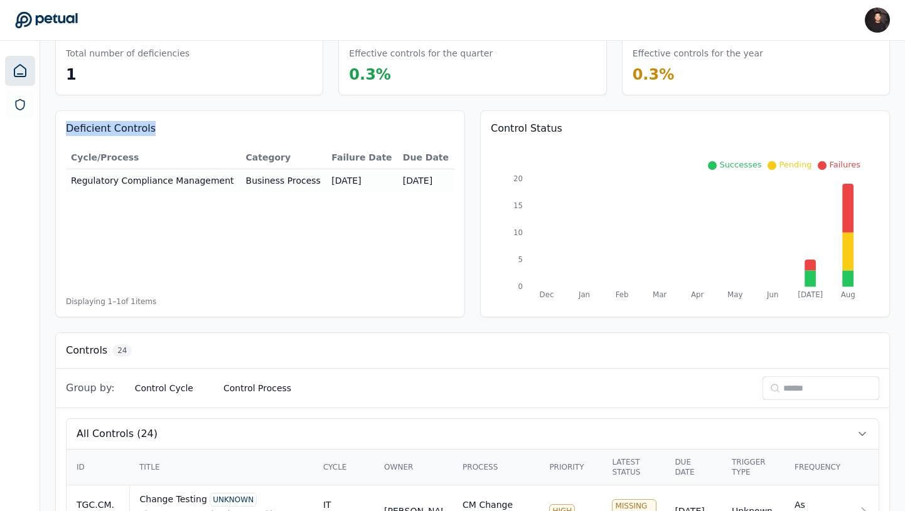
scroll to position [50, 11]
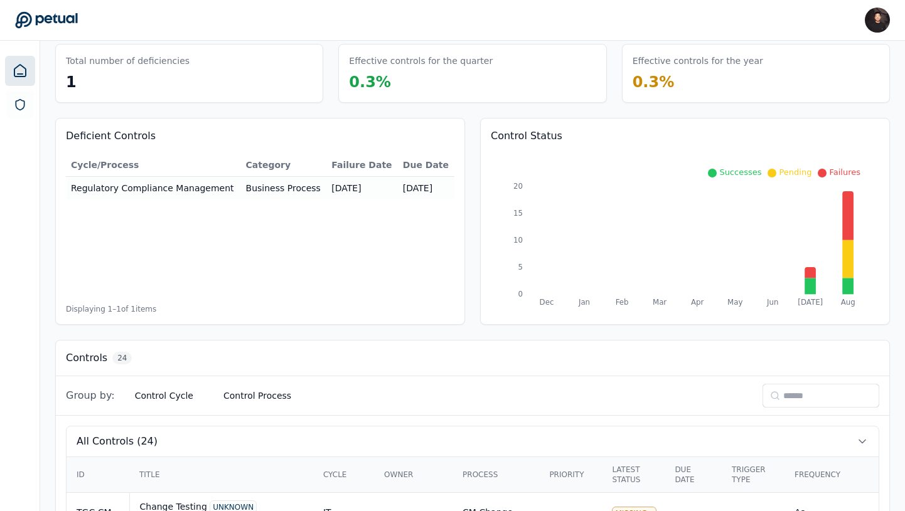
click at [467, 321] on div "Deficient Controls Cycle/Process Category Failure Date Due Date Regulatory Comp…" at bounding box center [472, 221] width 834 height 207
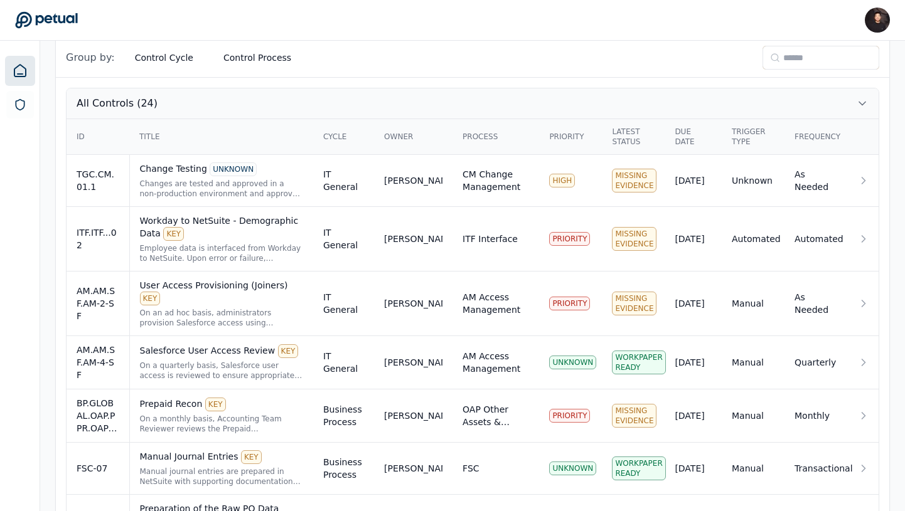
scroll to position [252, 8]
